Goal: Navigation & Orientation: Find specific page/section

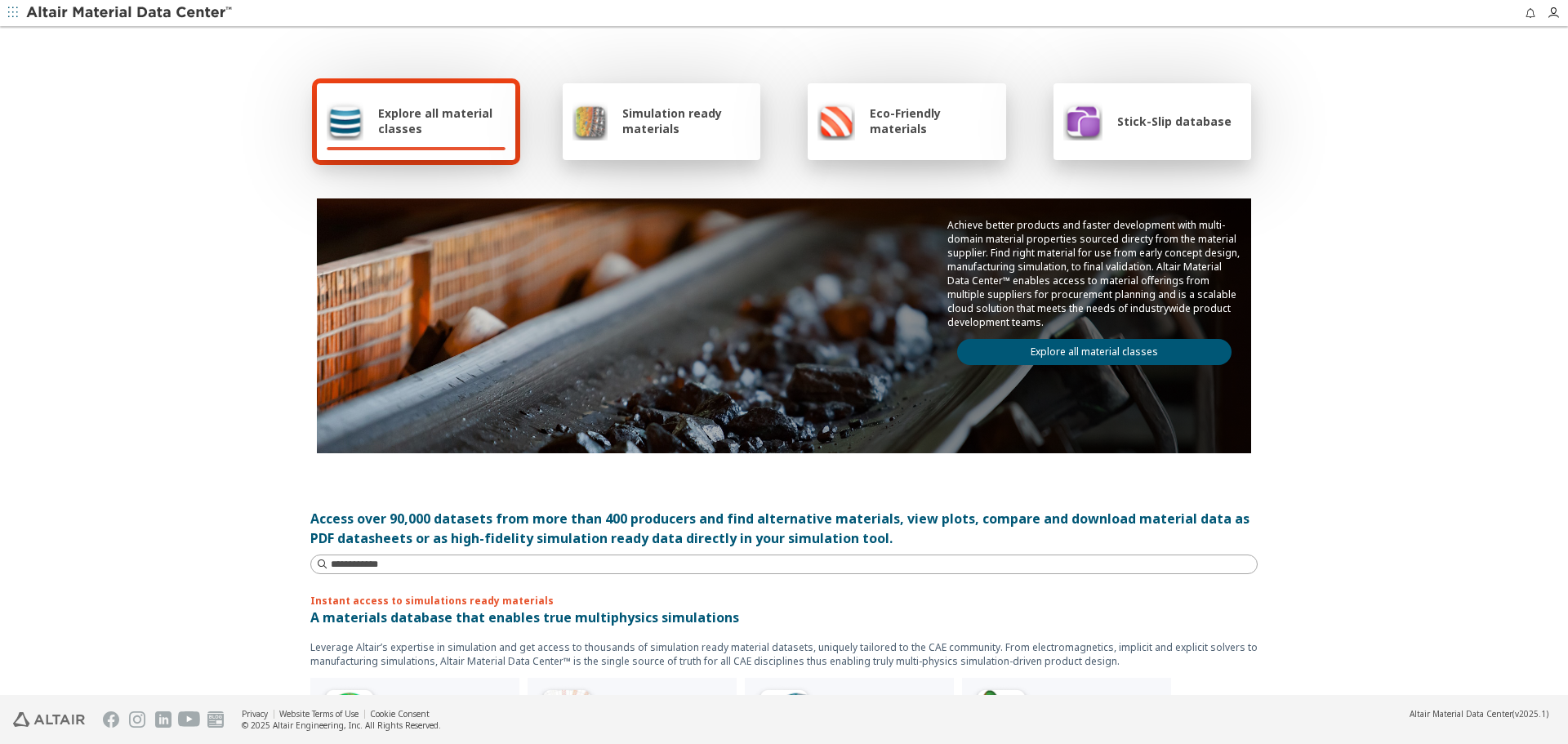
click at [1067, 348] on link "Explore all material classes" at bounding box center [1094, 352] width 274 height 26
